Goal: Register for event/course

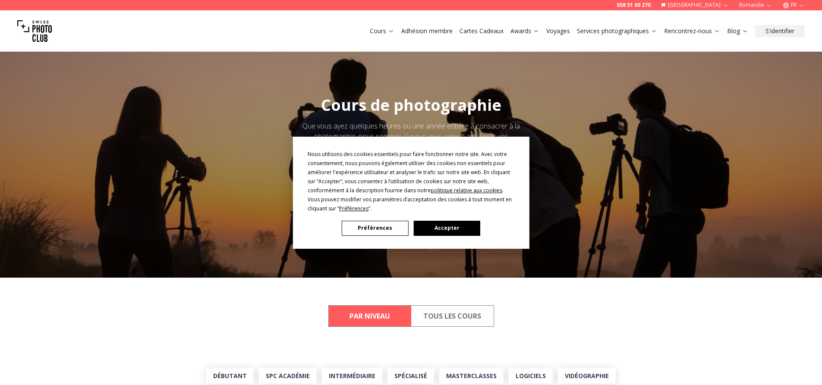
click at [436, 231] on button "Accepter" at bounding box center [446, 228] width 66 height 15
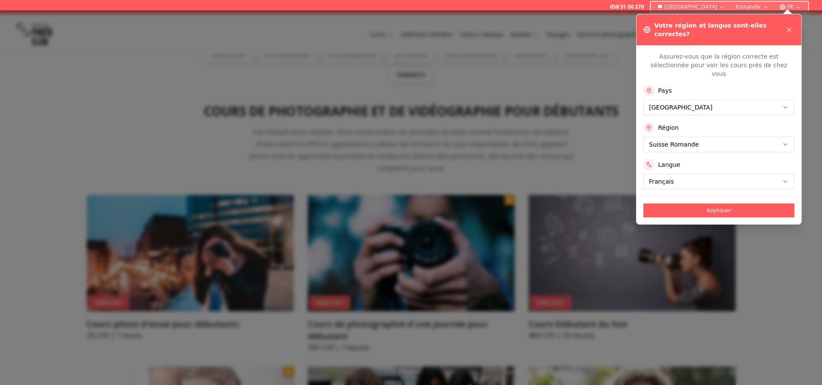
scroll to position [388, 0]
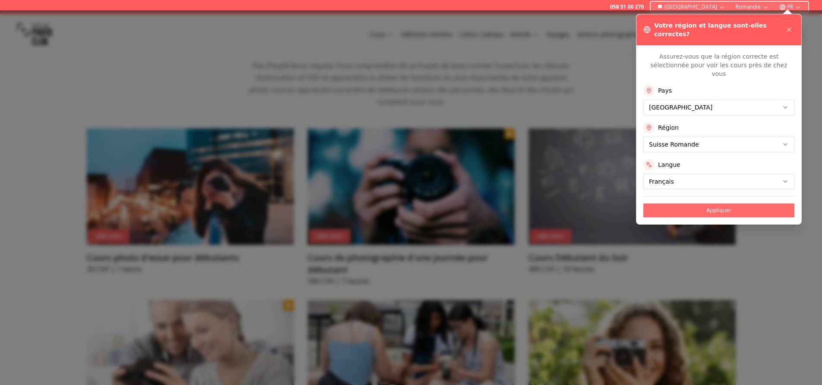
click at [699, 204] on button "Appliquer" at bounding box center [718, 211] width 151 height 14
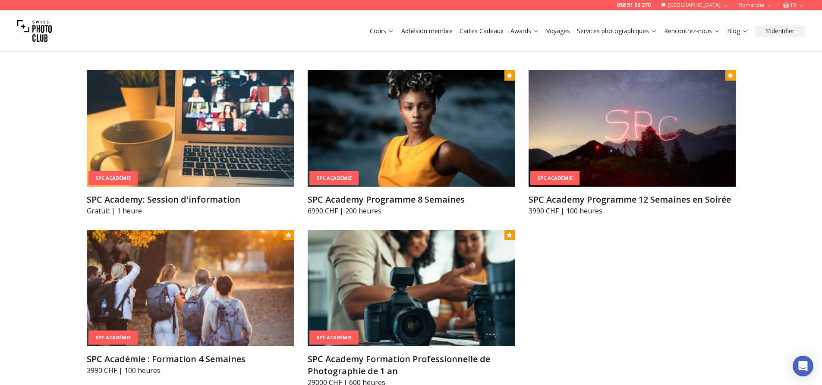
scroll to position [1122, 0]
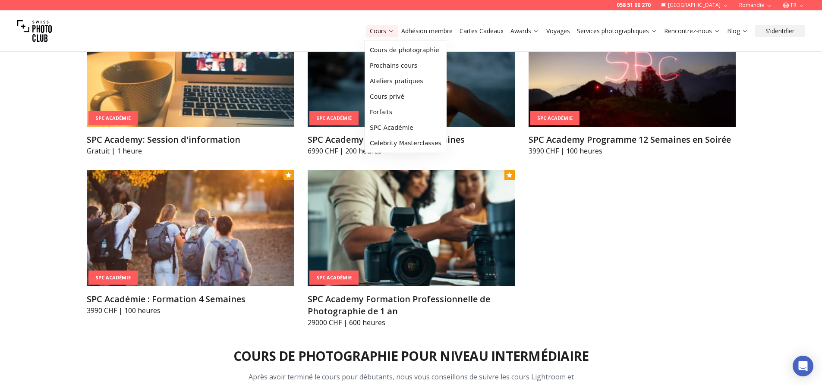
click at [390, 33] on icon at bounding box center [391, 31] width 6 height 6
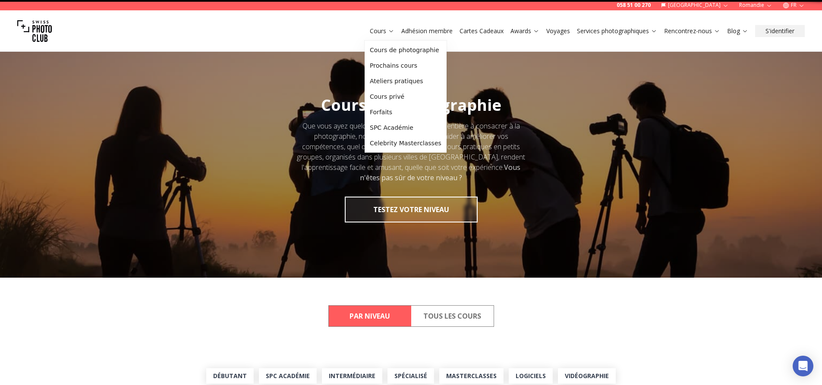
click at [390, 33] on icon at bounding box center [391, 31] width 6 height 6
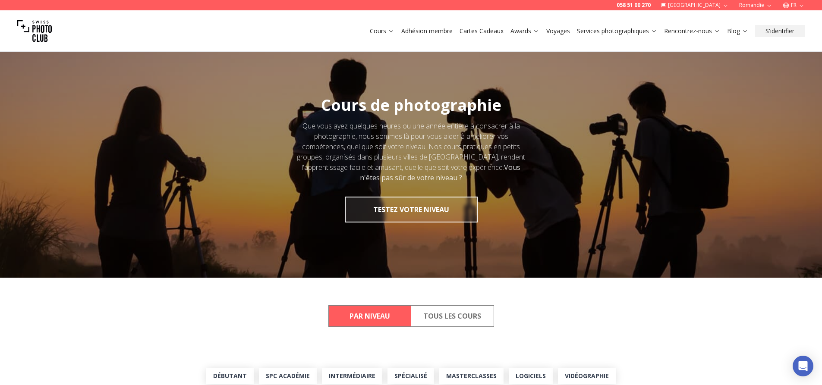
click at [390, 33] on icon at bounding box center [391, 31] width 6 height 6
click at [384, 31] on link "Cours" at bounding box center [382, 31] width 25 height 9
click at [392, 33] on icon at bounding box center [391, 31] width 6 height 6
click at [377, 30] on link "Cours" at bounding box center [382, 31] width 25 height 9
click at [389, 34] on link "Cours" at bounding box center [382, 31] width 25 height 9
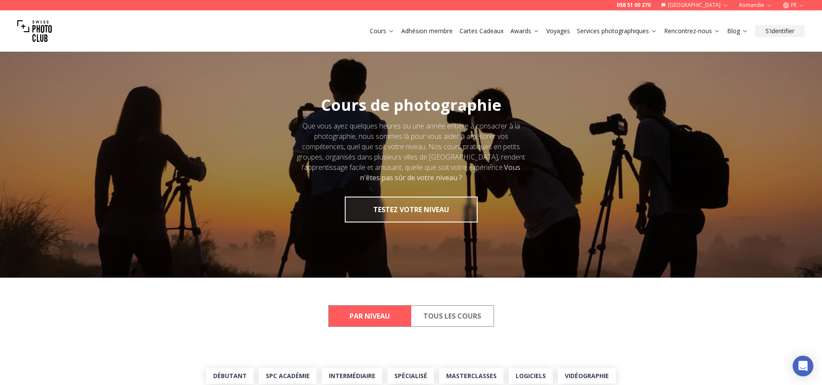
click at [46, 29] on img at bounding box center [34, 31] width 35 height 35
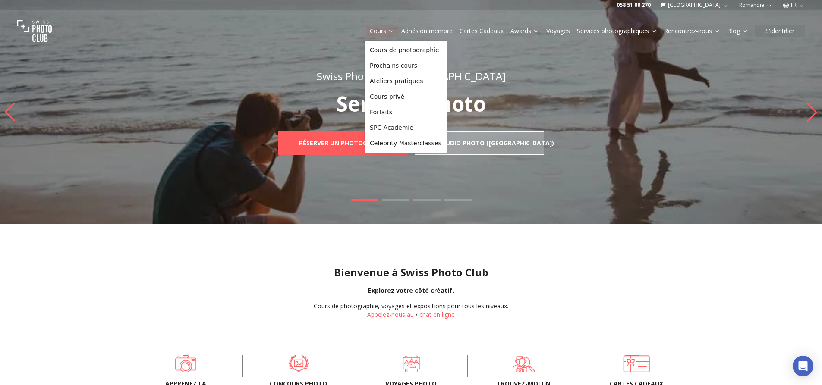
click at [390, 32] on icon at bounding box center [391, 31] width 4 height 2
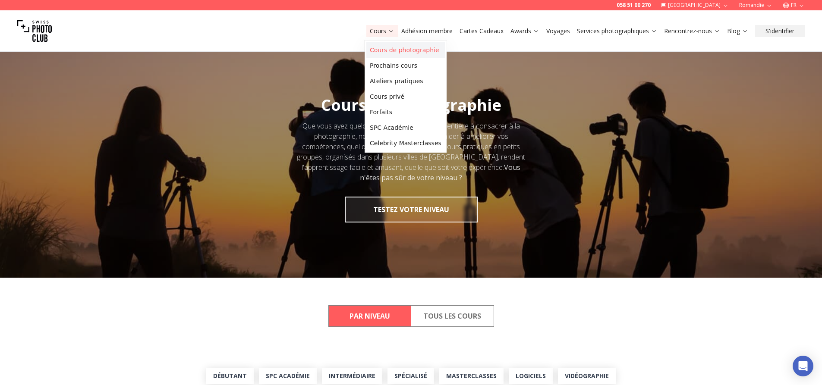
click at [393, 49] on link "Cours de photographie" at bounding box center [405, 50] width 79 height 16
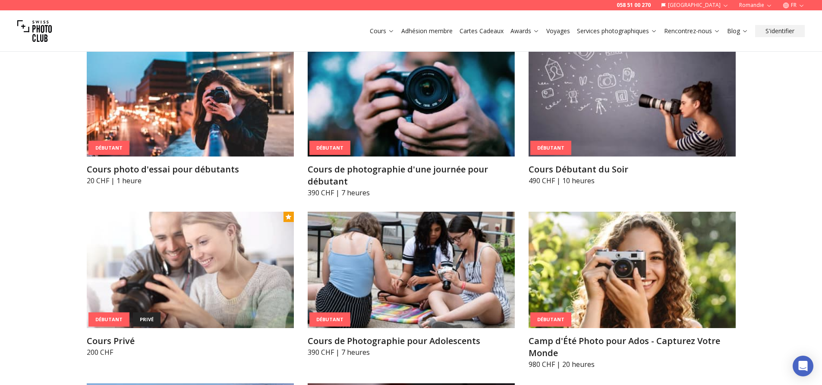
scroll to position [475, 0]
